Goal: Consume media (video, audio)

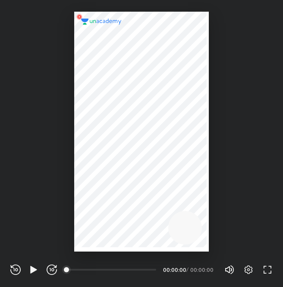
scroll to position [287, 283]
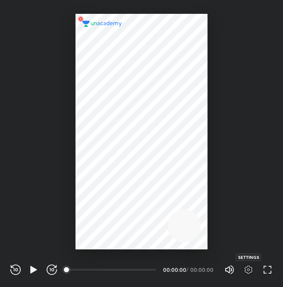
click at [251, 268] on icon "button" at bounding box center [248, 269] width 10 height 10
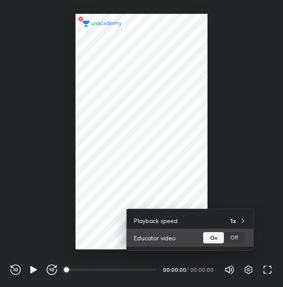
click at [241, 239] on div "Off" at bounding box center [234, 237] width 21 height 11
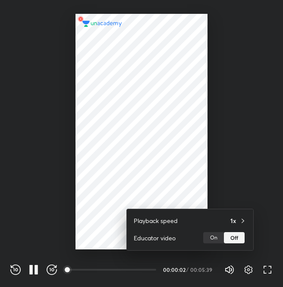
click at [224, 268] on div at bounding box center [141, 143] width 283 height 287
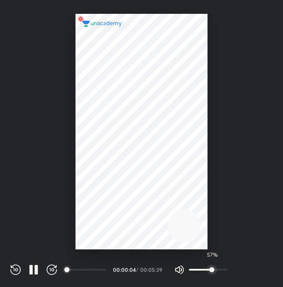
drag, startPoint x: 217, startPoint y: 270, endPoint x: 211, endPoint y: 270, distance: 6.5
click at [211, 270] on span "57%" at bounding box center [208, 269] width 39 height 13
click at [199, 268] on span "26%" at bounding box center [199, 269] width 5 height 5
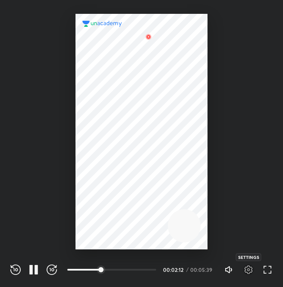
click at [249, 274] on icon "button" at bounding box center [248, 269] width 10 height 10
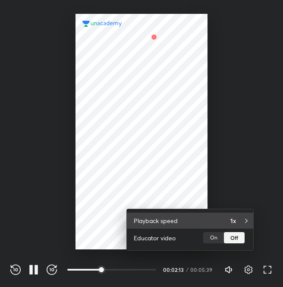
click at [226, 223] on div "Playback speed 1x" at bounding box center [190, 220] width 126 height 16
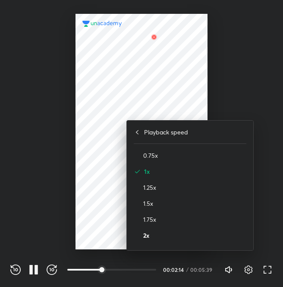
click at [172, 231] on h4 "2x" at bounding box center [194, 234] width 103 height 9
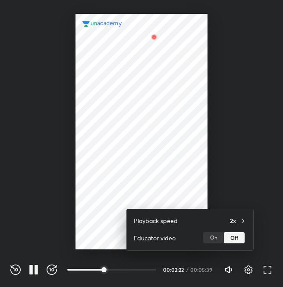
click at [263, 129] on div at bounding box center [141, 143] width 283 height 287
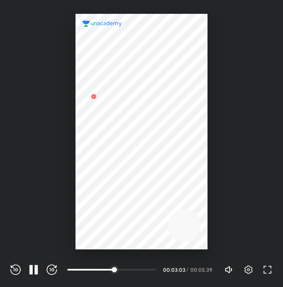
click at [250, 276] on div "REWIND (J) PAUSE (K) FORWARD (L) 00:00 00:03:03 / 00:05:39 Volume (M) 26% Setti…" at bounding box center [141, 268] width 283 height 38
click at [248, 275] on div "Volume (M) 26% Settings FULL SCREEN (F)" at bounding box center [248, 269] width 48 height 13
click at [248, 271] on icon "button" at bounding box center [248, 269] width 10 height 10
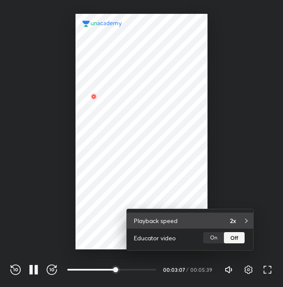
click at [227, 221] on div "Playback speed 2x" at bounding box center [190, 220] width 126 height 16
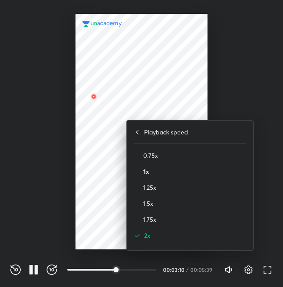
click at [176, 172] on h4 "1x" at bounding box center [194, 171] width 103 height 9
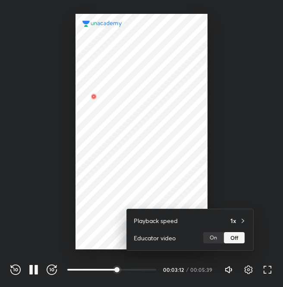
click at [87, 117] on div at bounding box center [141, 143] width 283 height 287
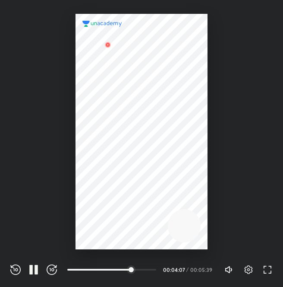
click at [246, 276] on div "REWIND (J) PAUSE (K) FORWARD (L) 00:00 00:04:07 / 00:05:39 Volume (M) 26% Setti…" at bounding box center [141, 268] width 283 height 38
click at [246, 270] on icon "button" at bounding box center [248, 269] width 10 height 10
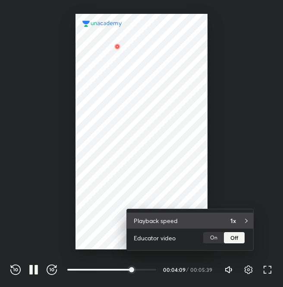
click at [231, 219] on h4 "1x" at bounding box center [233, 220] width 6 height 9
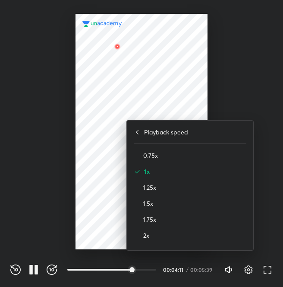
click at [164, 208] on div "1.5x" at bounding box center [190, 203] width 113 height 16
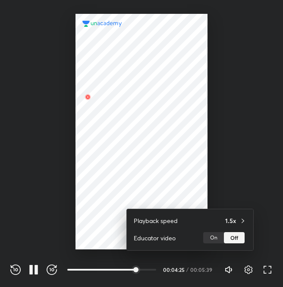
click at [122, 118] on div at bounding box center [141, 143] width 283 height 287
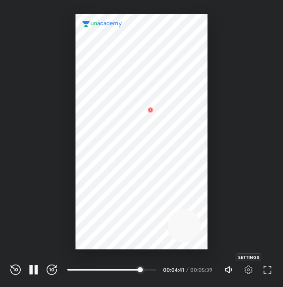
click at [243, 272] on icon "button" at bounding box center [248, 269] width 10 height 10
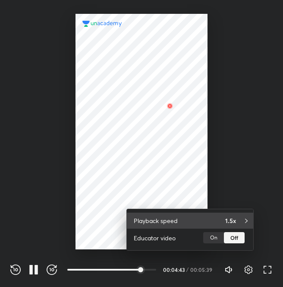
click at [224, 223] on div "Playback speed 1.5x" at bounding box center [190, 220] width 126 height 16
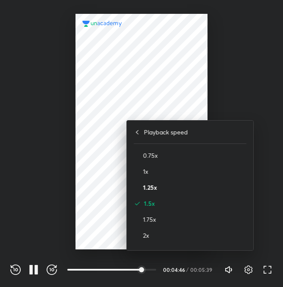
click at [172, 183] on h4 "1.25x" at bounding box center [194, 187] width 103 height 9
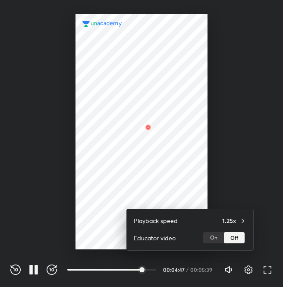
click at [29, 145] on div at bounding box center [141, 143] width 283 height 287
